Goal: Task Accomplishment & Management: Manage account settings

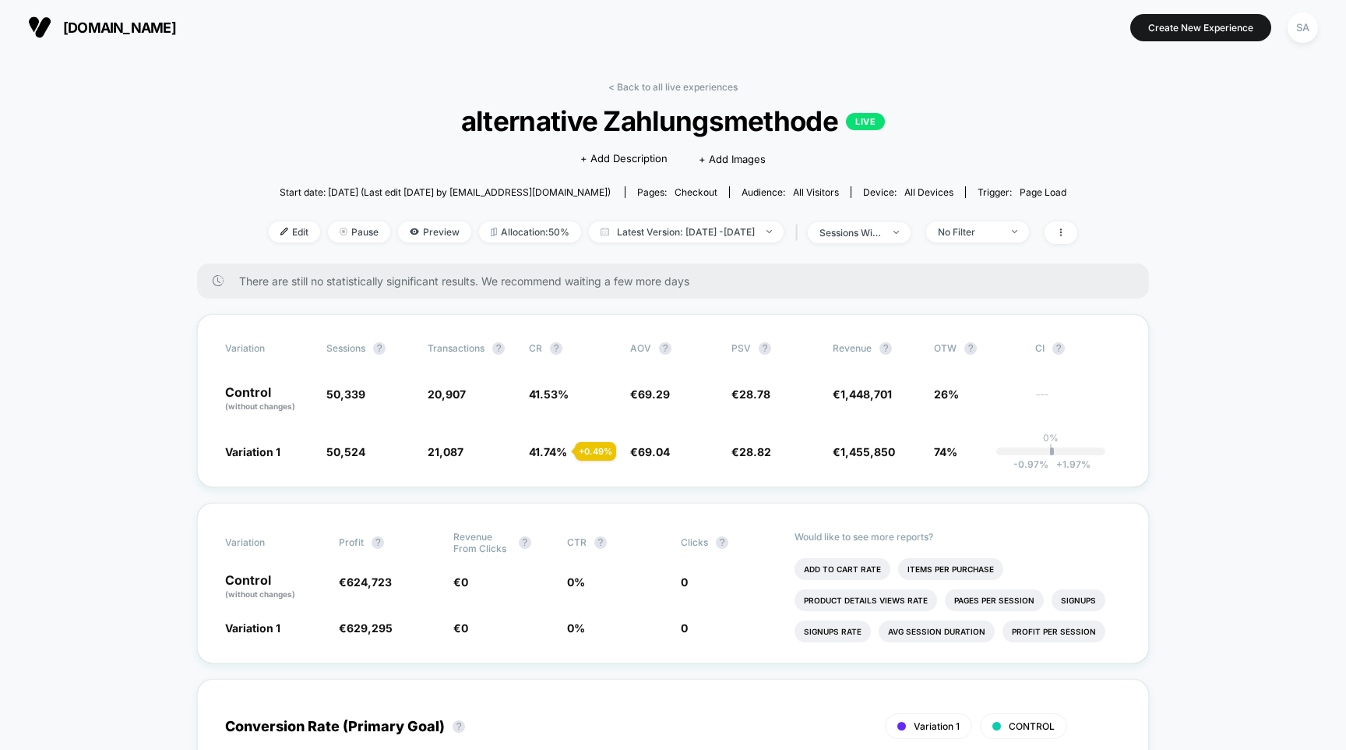
click at [100, 30] on span "[DOMAIN_NAME]" at bounding box center [119, 27] width 113 height 16
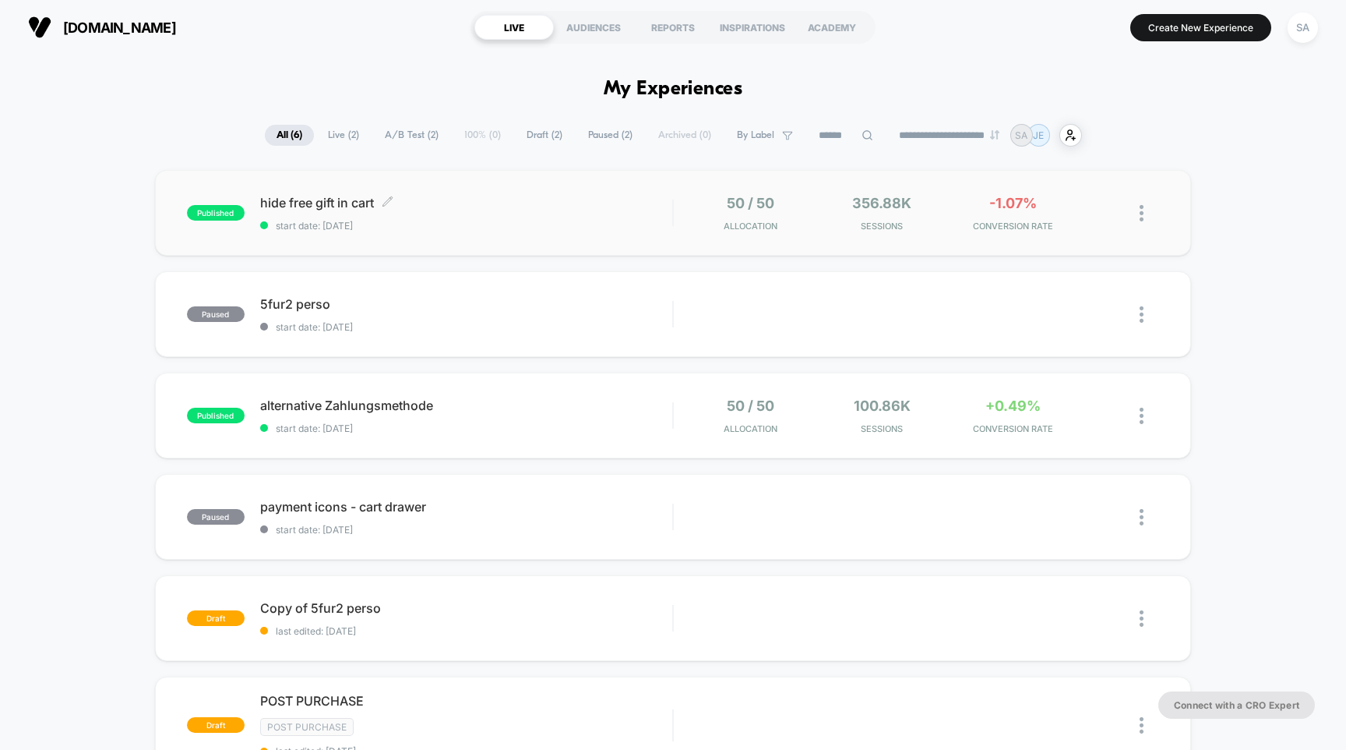
click at [300, 206] on span "hide free gift in cart Click to edit experience details" at bounding box center [466, 203] width 413 height 16
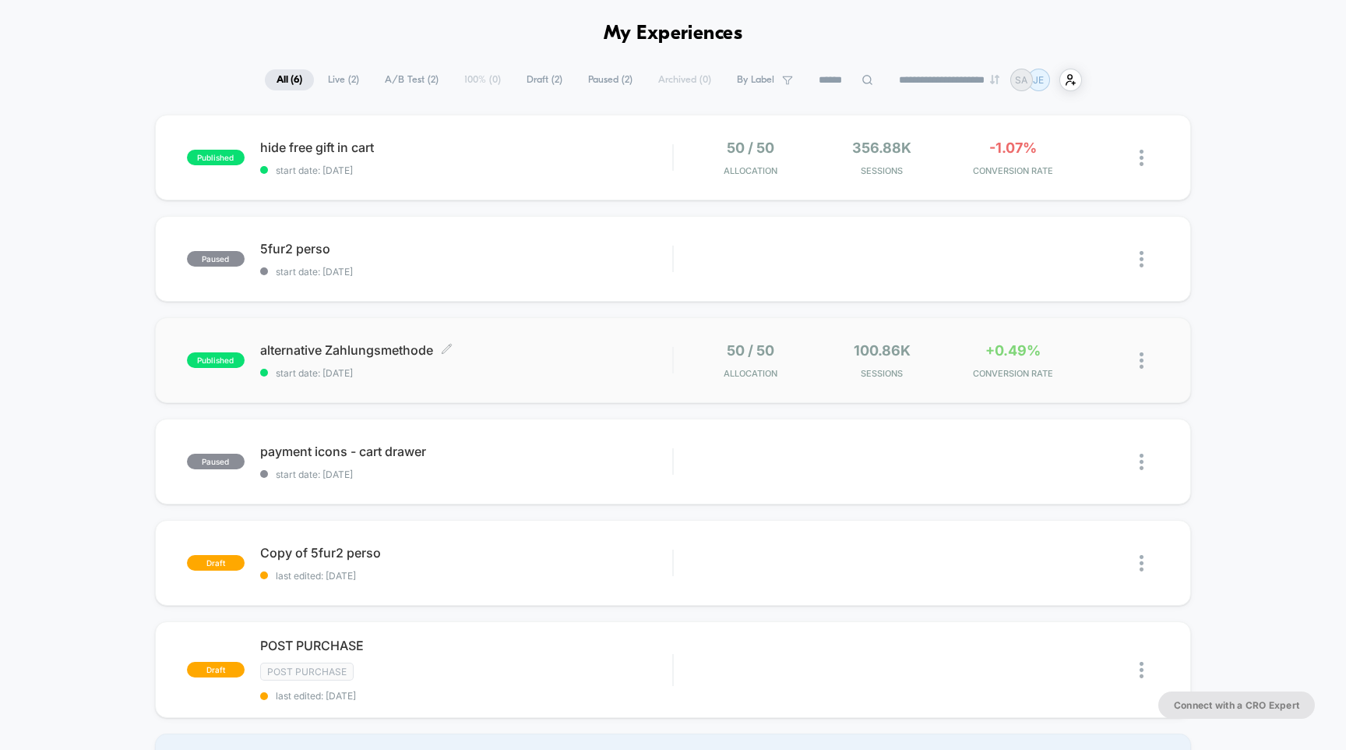
scroll to position [57, 0]
click at [340, 446] on span "payment icons - cart drawer Click to edit experience details" at bounding box center [466, 450] width 413 height 16
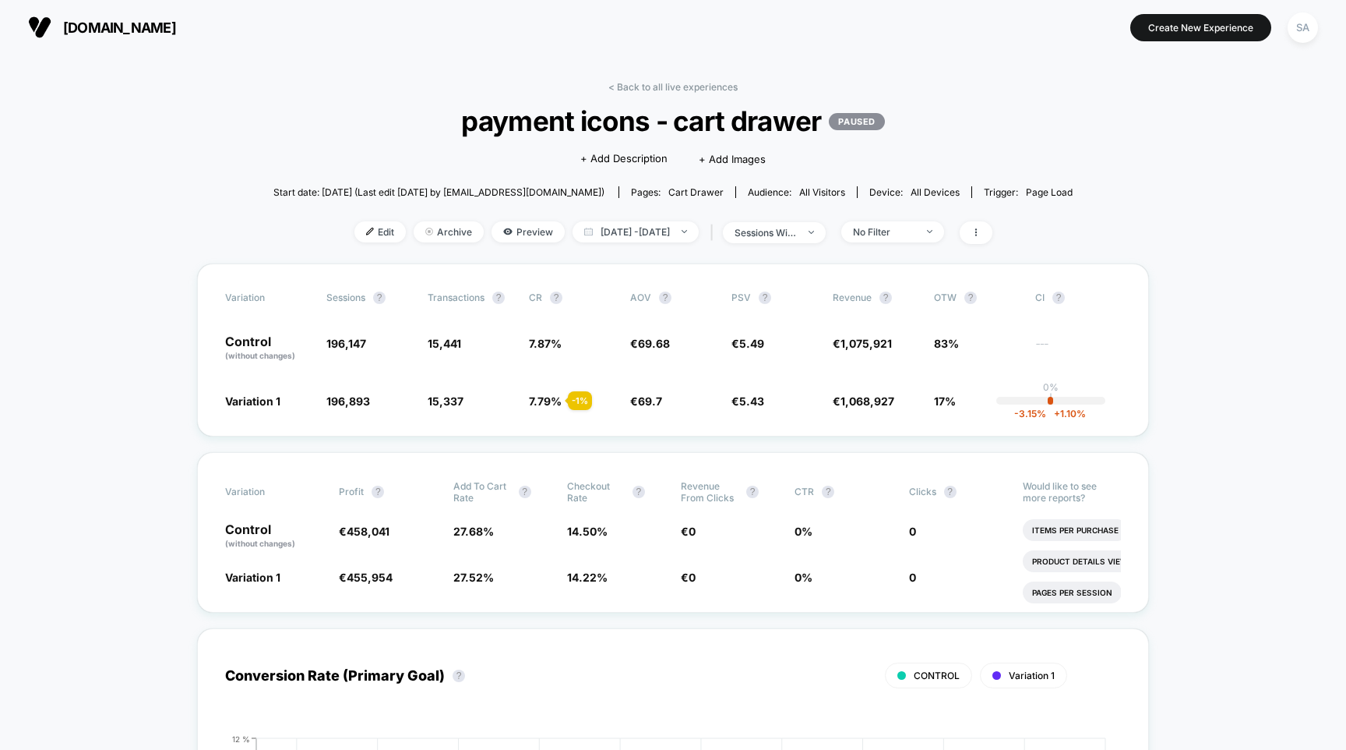
click at [287, 115] on div "< Back to all live experiences payment icons - cart drawer PAUSED Click to edit…" at bounding box center [672, 172] width 799 height 182
click at [125, 28] on span "[DOMAIN_NAME]" at bounding box center [119, 27] width 113 height 16
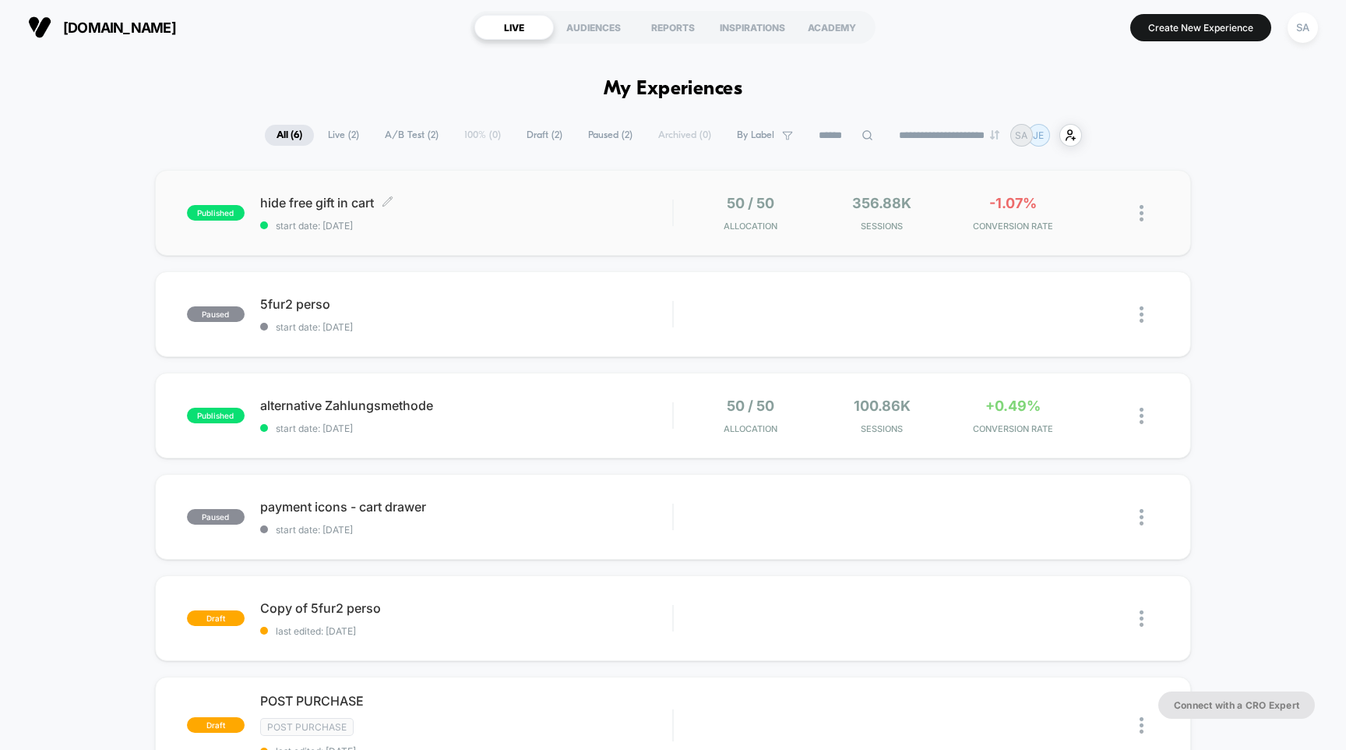
click at [344, 203] on span "hide free gift in cart Click to edit experience details" at bounding box center [466, 203] width 413 height 16
click at [328, 414] on div "alternative Zahlungsmethode Click to edit experience details Click to edit expe…" at bounding box center [466, 415] width 413 height 37
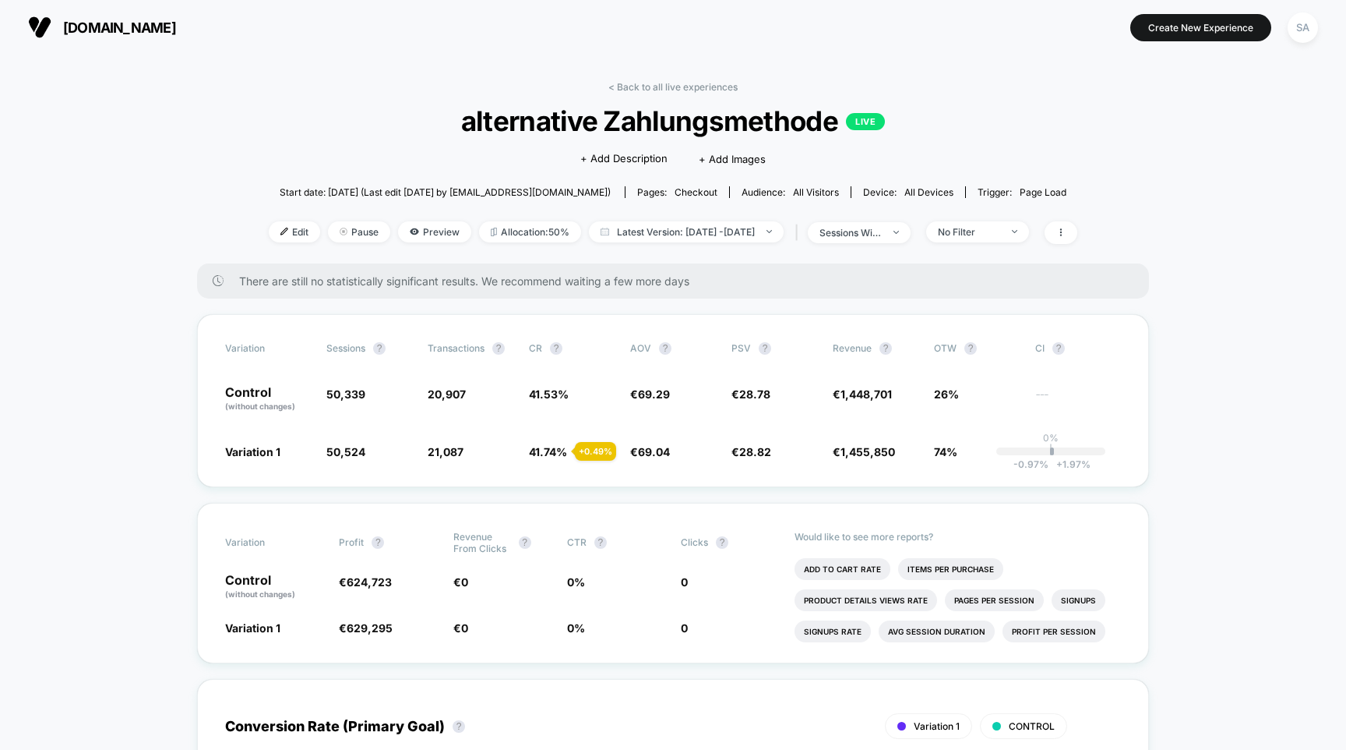
click at [104, 27] on span "[DOMAIN_NAME]" at bounding box center [119, 27] width 113 height 16
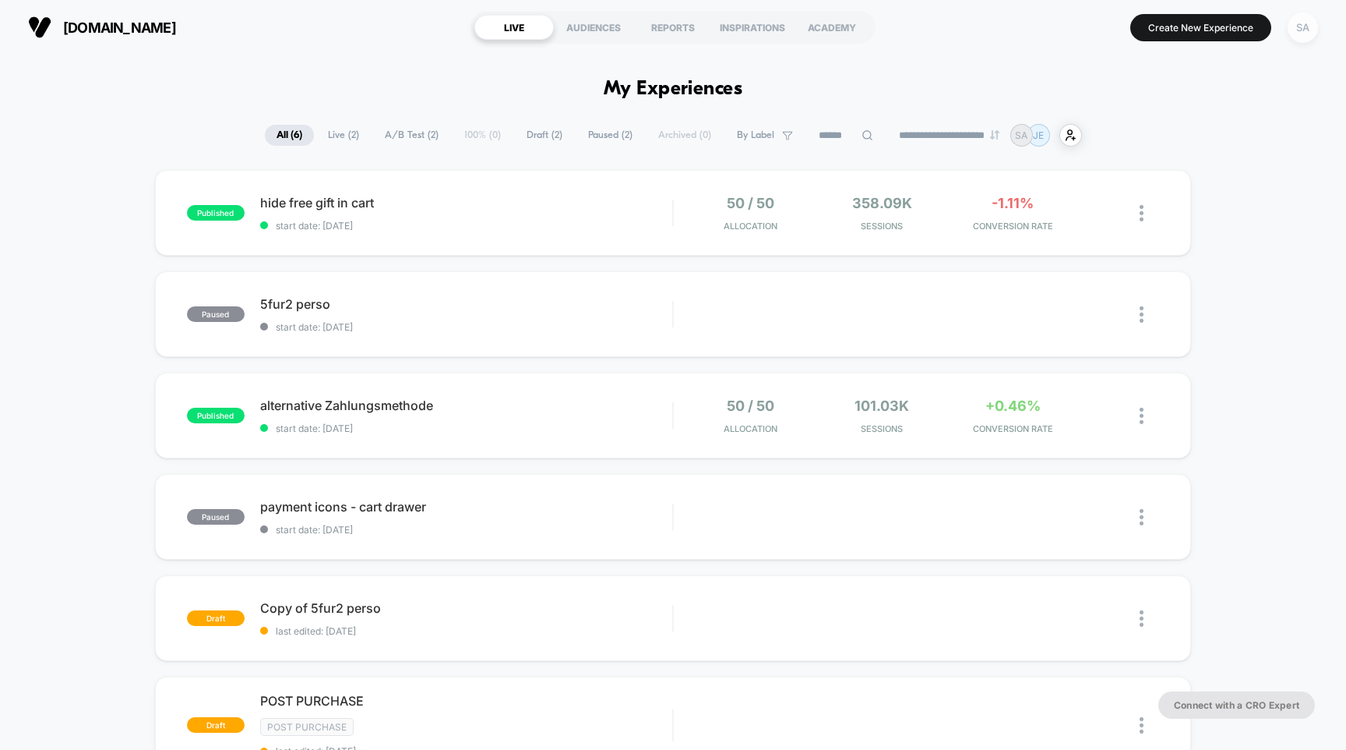
click at [1316, 27] on div "SA" at bounding box center [1303, 27] width 30 height 30
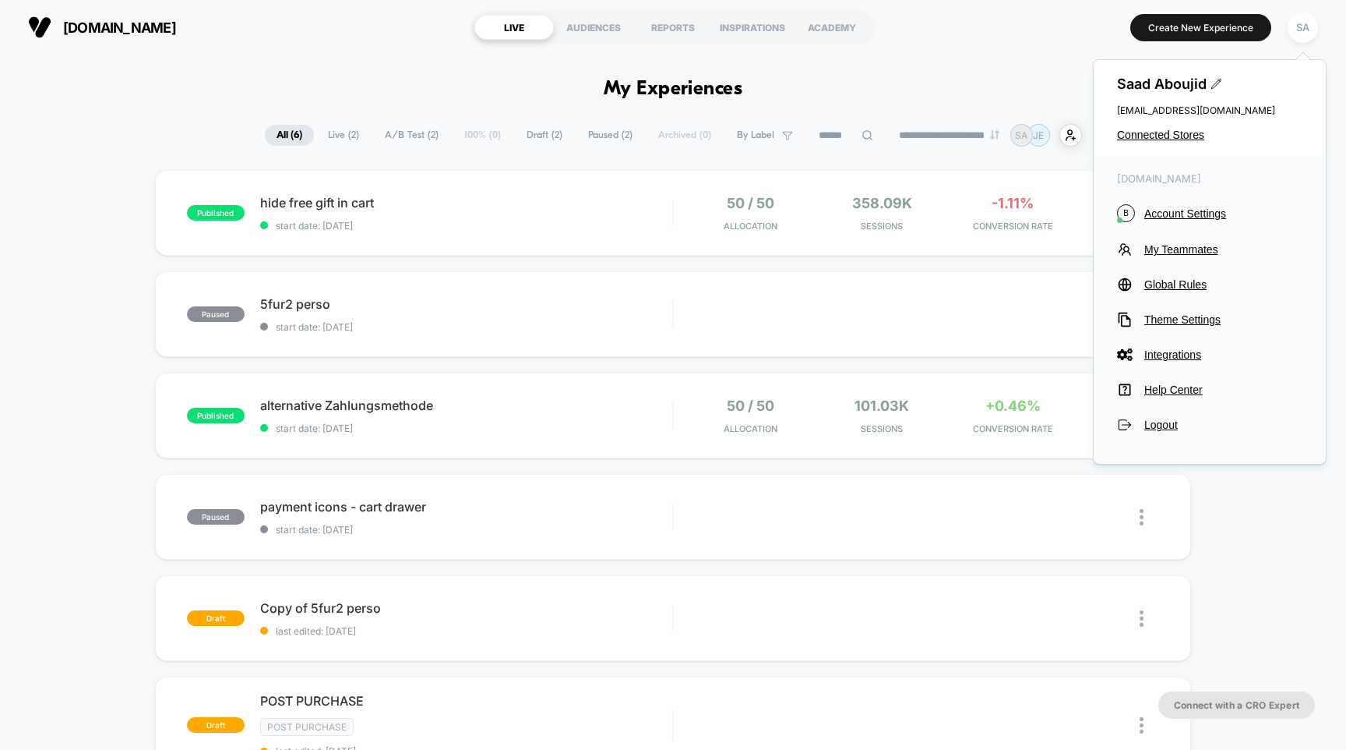
click at [1180, 125] on div "[PERSON_NAME] [EMAIL_ADDRESS][DOMAIN_NAME] Connected Stores" at bounding box center [1210, 108] width 232 height 97
click at [1175, 132] on span "Connected Stores" at bounding box center [1209, 135] width 185 height 12
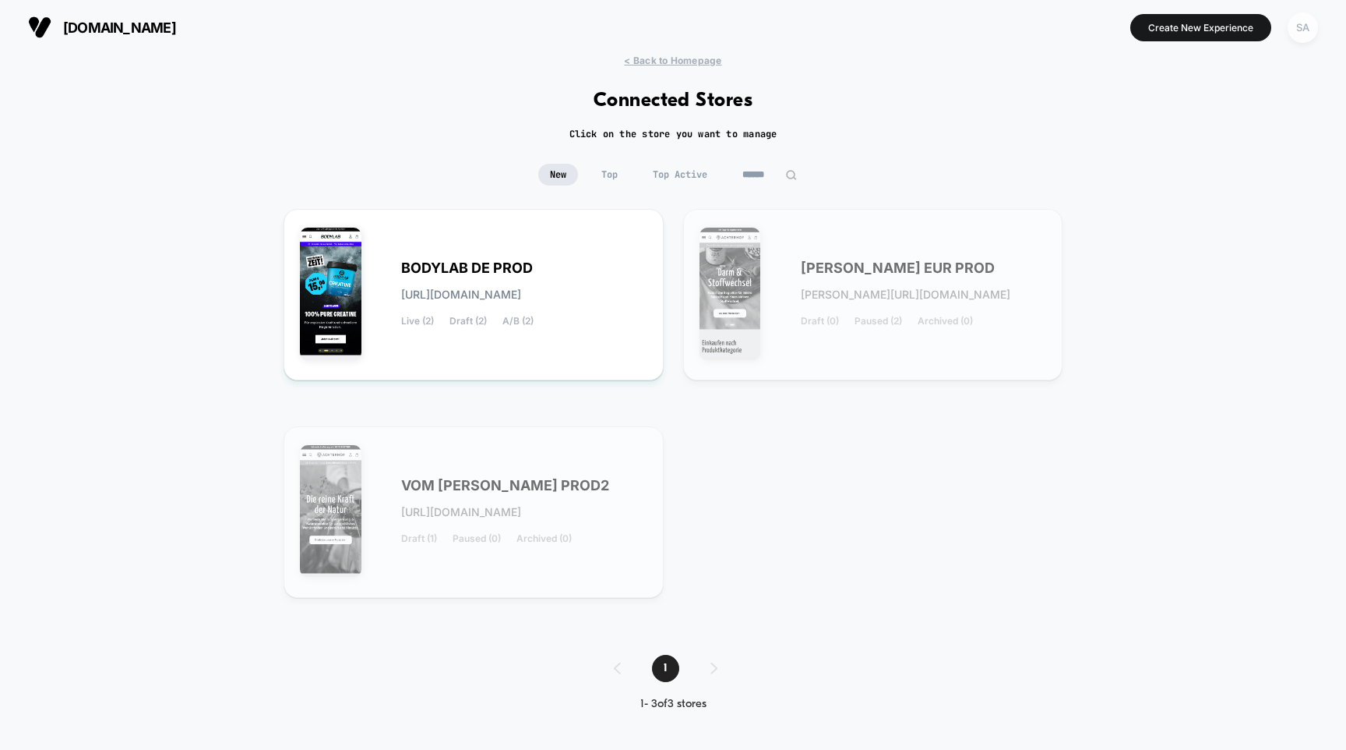
click at [1307, 27] on div "SA" at bounding box center [1303, 27] width 30 height 30
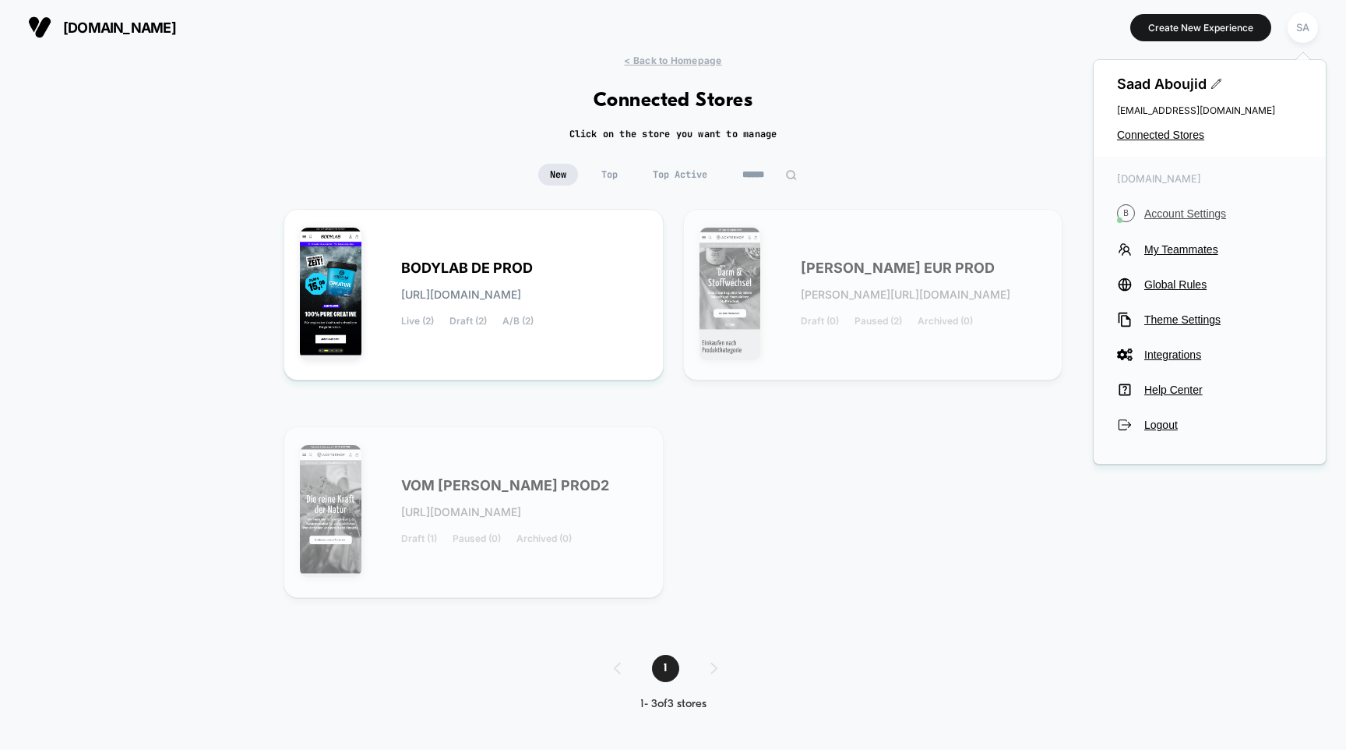
click at [1194, 212] on span "Account Settings" at bounding box center [1224, 213] width 158 height 12
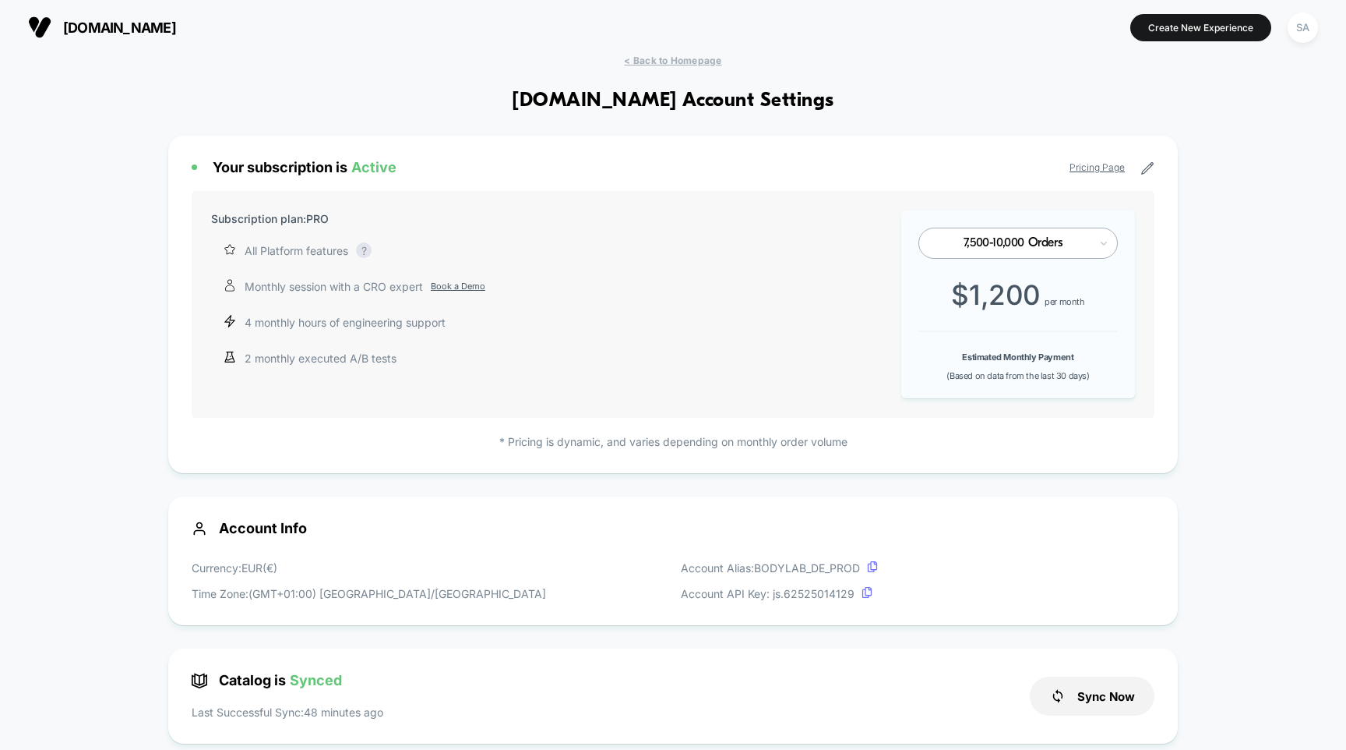
scroll to position [210, 0]
click at [1152, 171] on icon at bounding box center [1148, 168] width 14 height 14
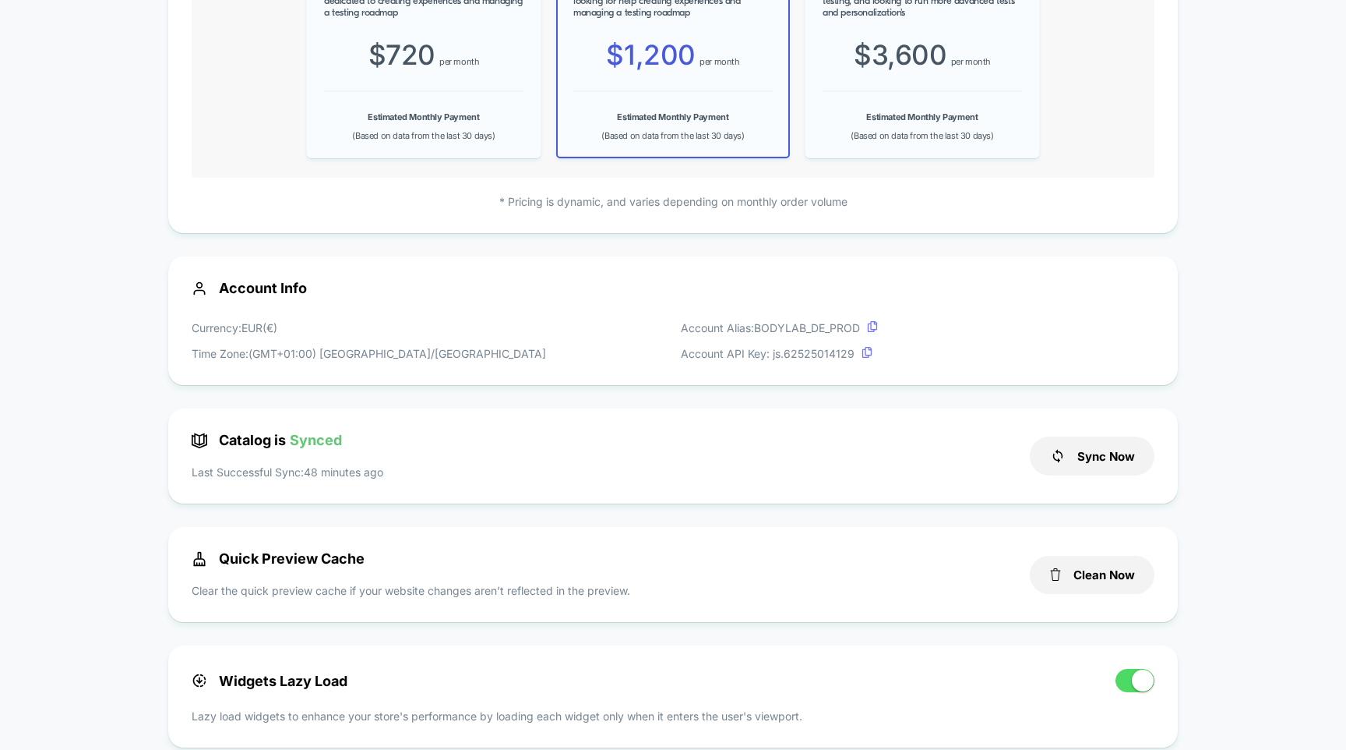
scroll to position [348, 0]
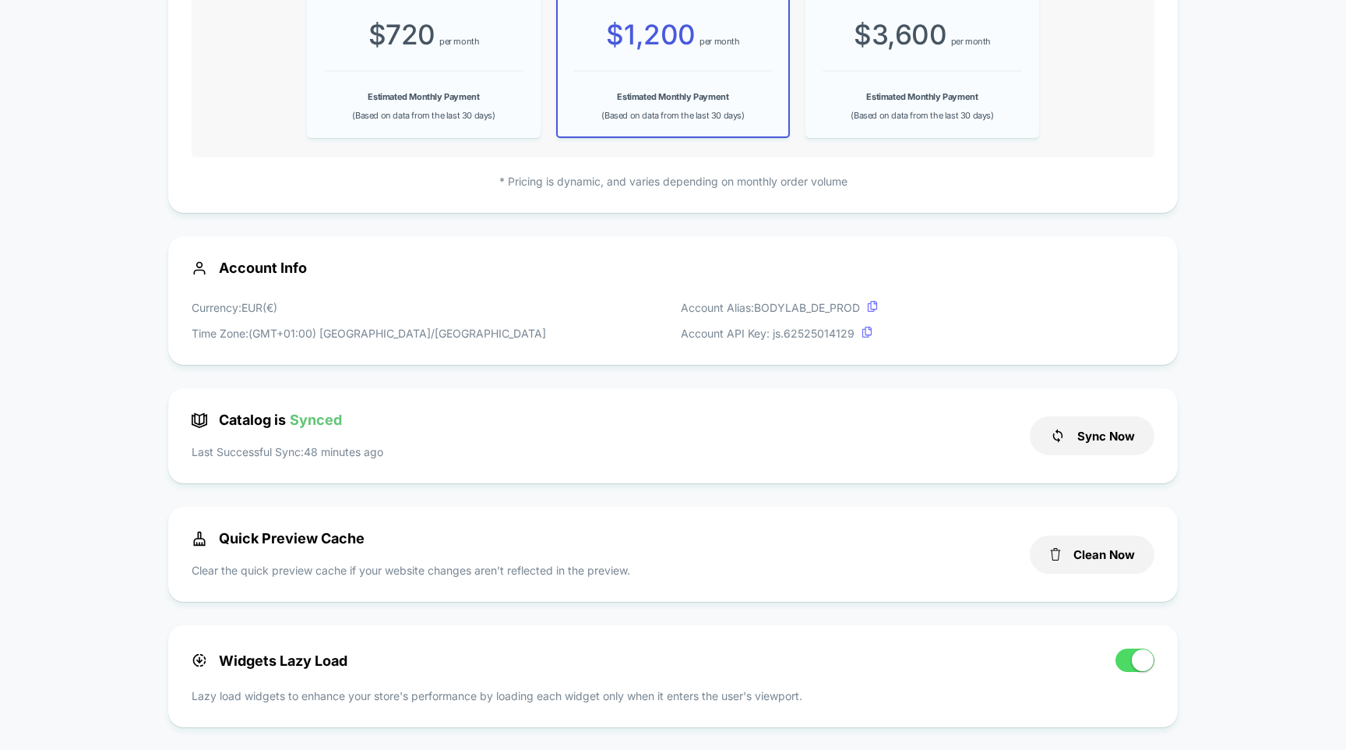
click at [410, 104] on div "Estimated Monthly Payment (Based on data from the last 30 days)" at bounding box center [423, 106] width 199 height 30
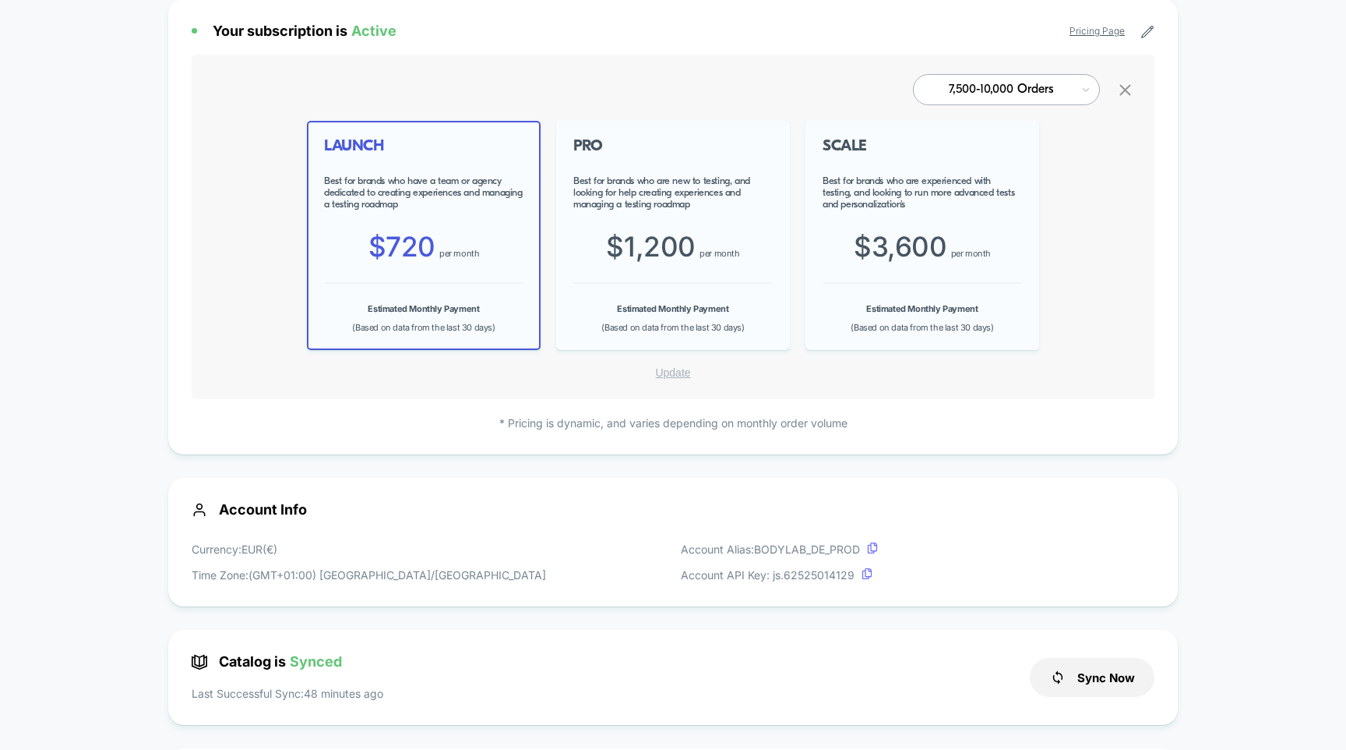
scroll to position [101, 0]
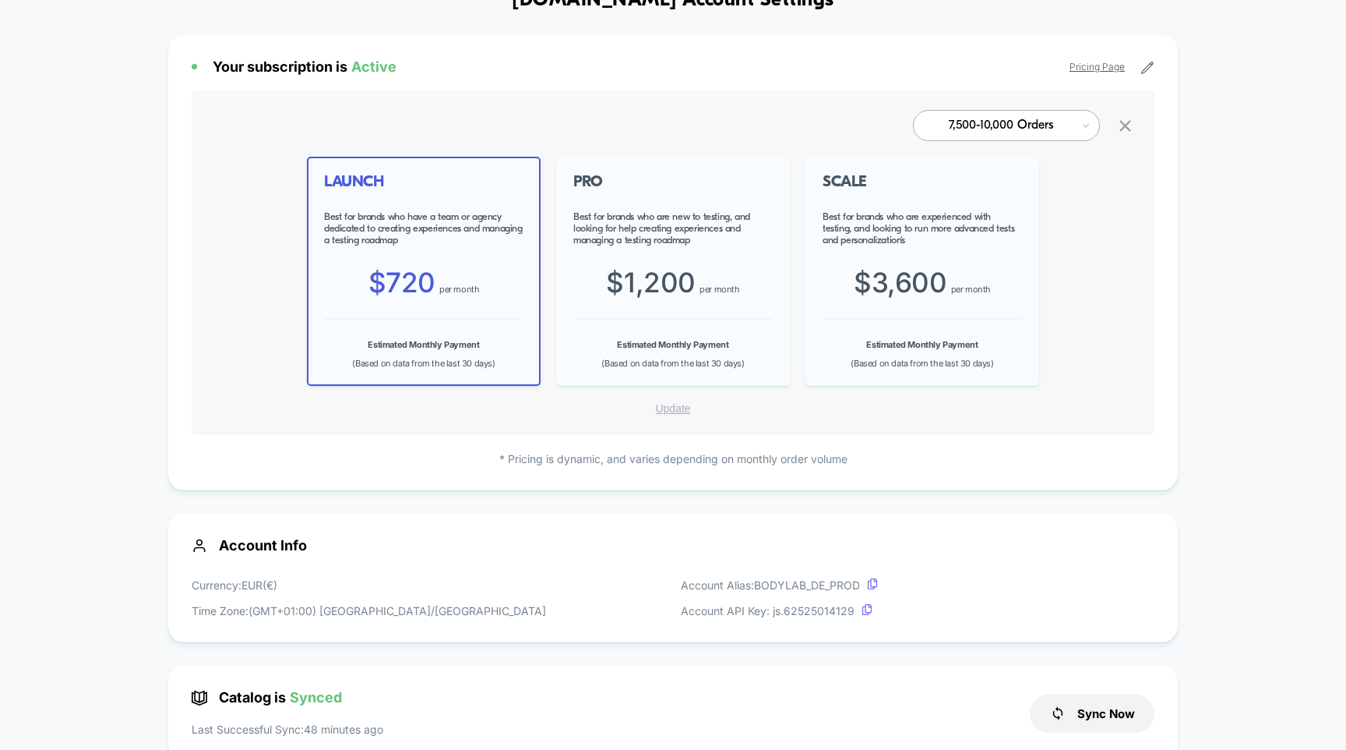
click at [666, 268] on span "$ 1,200" at bounding box center [651, 282] width 90 height 33
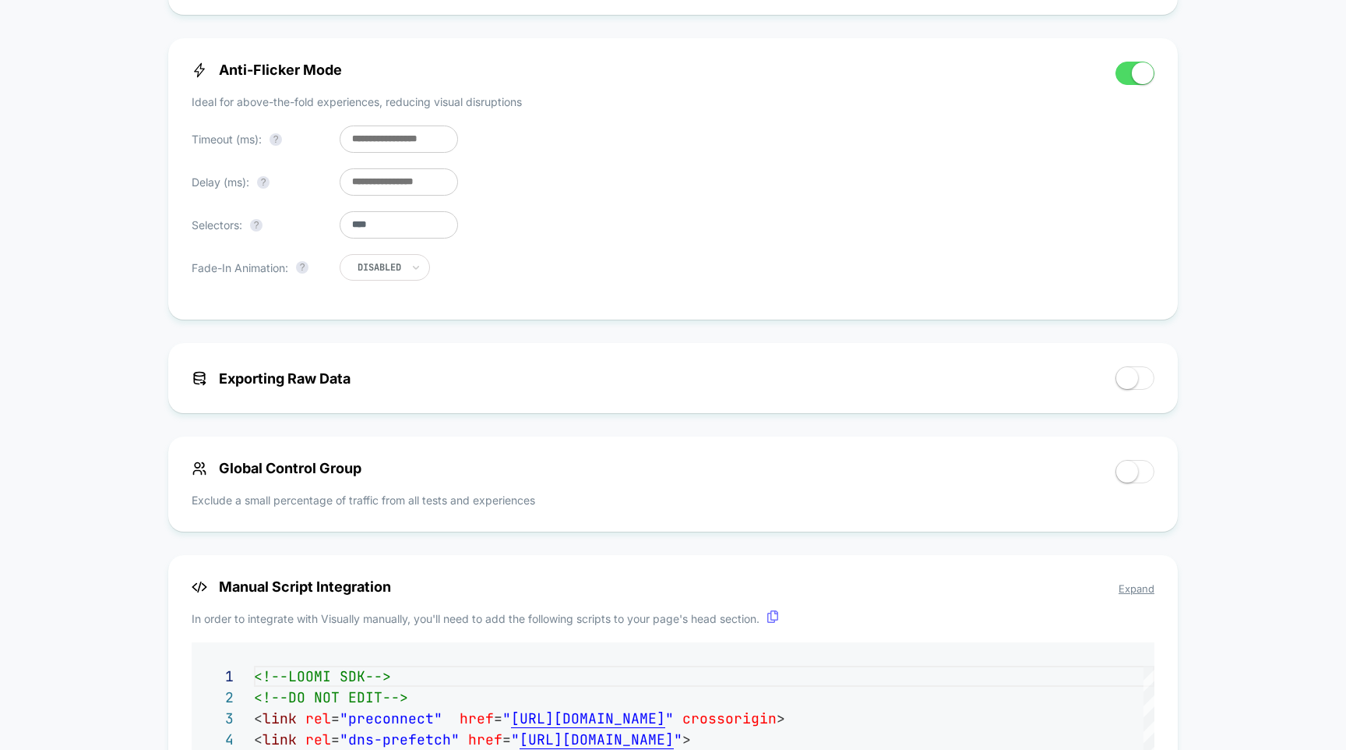
scroll to position [742, 0]
